Goal: Task Accomplishment & Management: Use online tool/utility

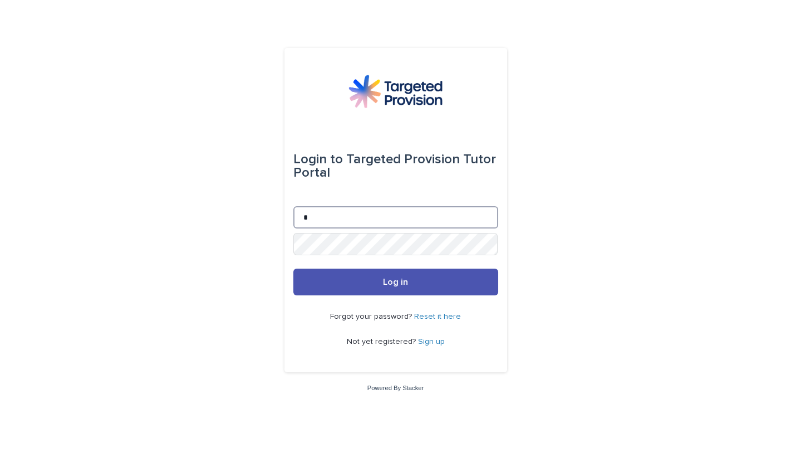
click at [325, 218] on input "*" at bounding box center [395, 217] width 205 height 22
type input "**********"
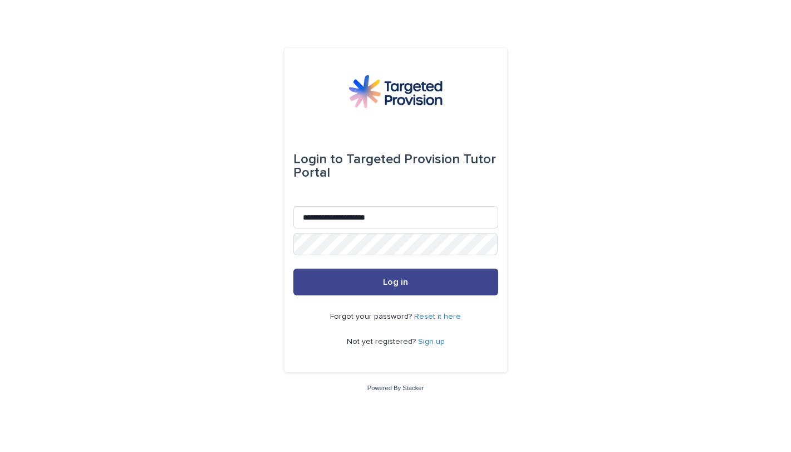
click at [386, 290] on button "Log in" at bounding box center [395, 281] width 205 height 27
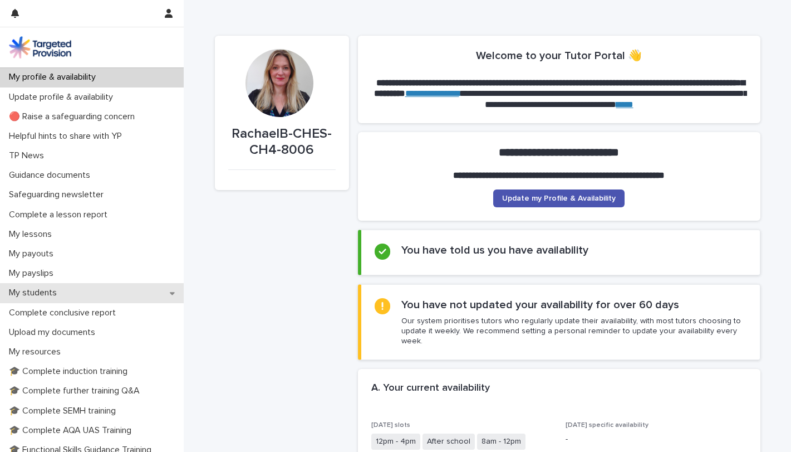
click at [139, 293] on div "My students" at bounding box center [92, 292] width 184 height 19
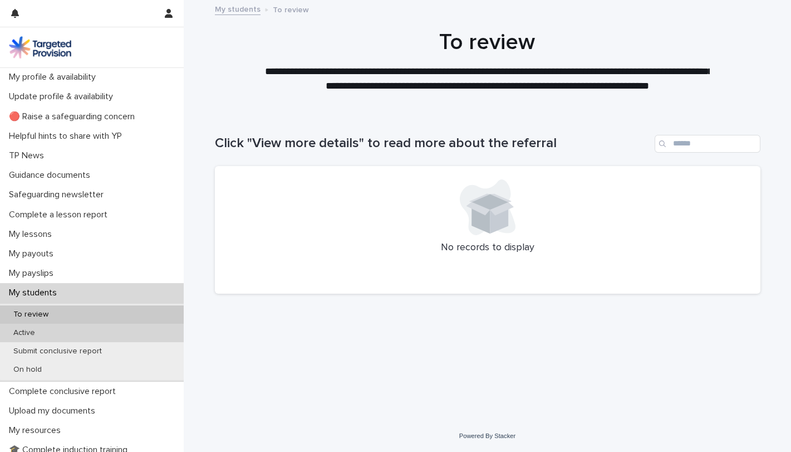
click at [88, 334] on div "Active" at bounding box center [92, 333] width 184 height 18
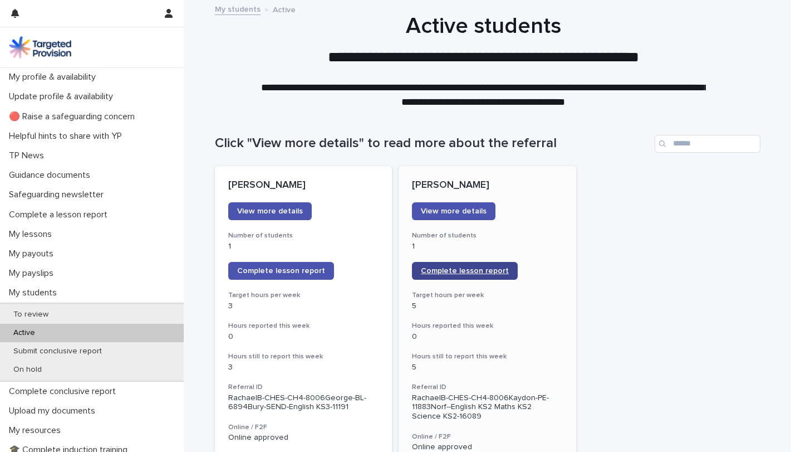
click at [466, 273] on span "Complete lesson report" at bounding box center [465, 271] width 88 height 8
